Goal: Find contact information: Obtain details needed to contact an individual or organization

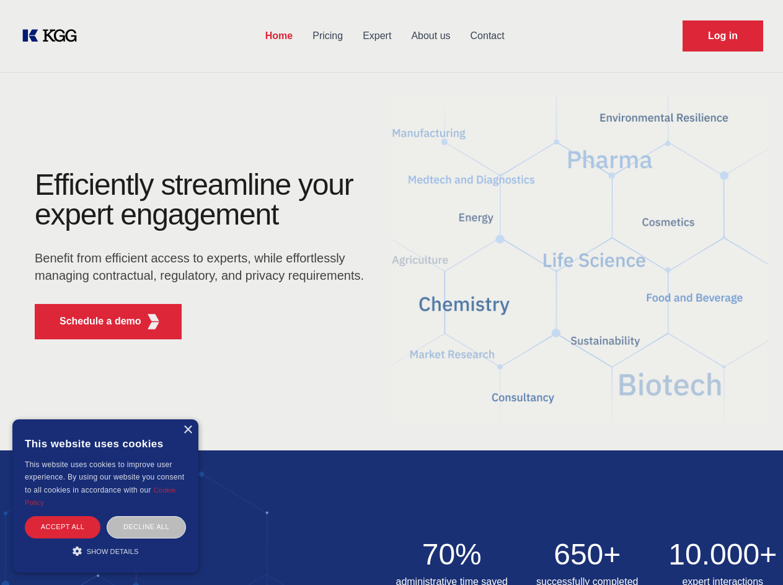
click at [391, 292] on div "Efficiently streamline your expert engagement Benefit from efficient access to …" at bounding box center [203, 259] width 377 height 179
click at [93, 321] on p "Schedule a demo" at bounding box center [101, 321] width 82 height 15
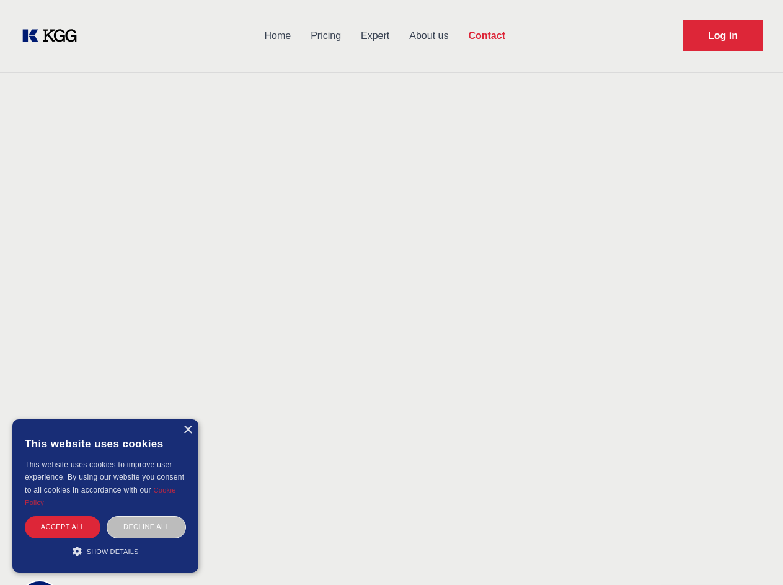
click at [187, 430] on div "× This website uses cookies This website uses cookies to improve user experienc…" at bounding box center [105, 495] width 186 height 153
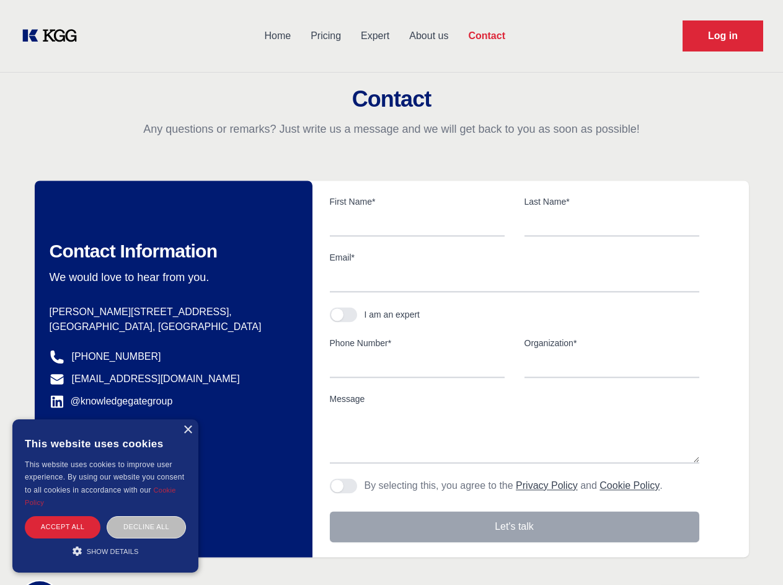
click at [63, 527] on div "Accept all" at bounding box center [63, 527] width 76 height 22
click at [146, 527] on div "Contact Information We would love to hear from you. Postal address [PERSON_NAME…" at bounding box center [174, 369] width 278 height 377
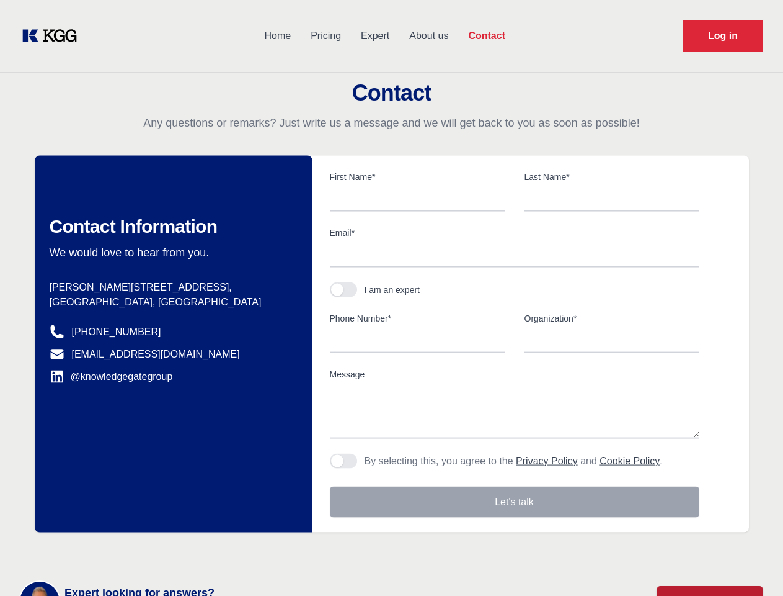
click at [105, 551] on main "Contact Any questions or remarks? Just write us a message and we will get back …" at bounding box center [391, 323] width 783 height 646
